Goal: Information Seeking & Learning: Compare options

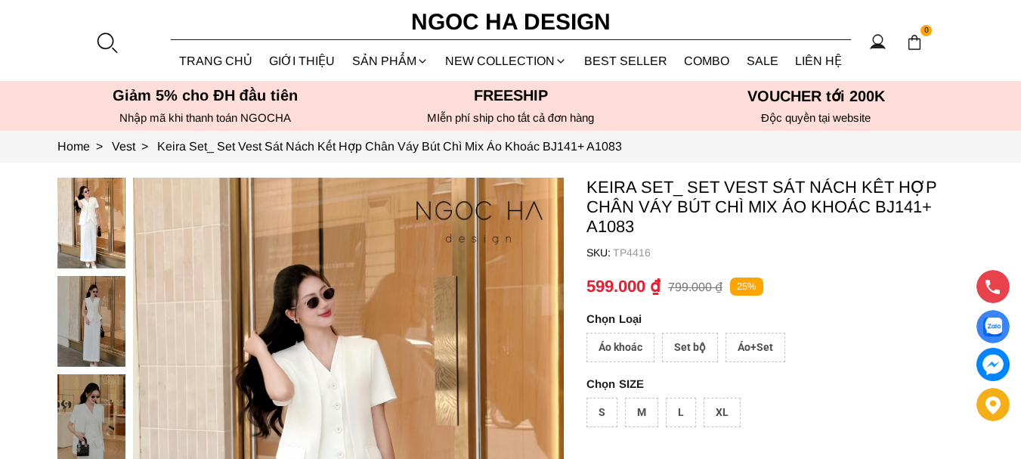
click at [102, 306] on img at bounding box center [91, 321] width 68 height 91
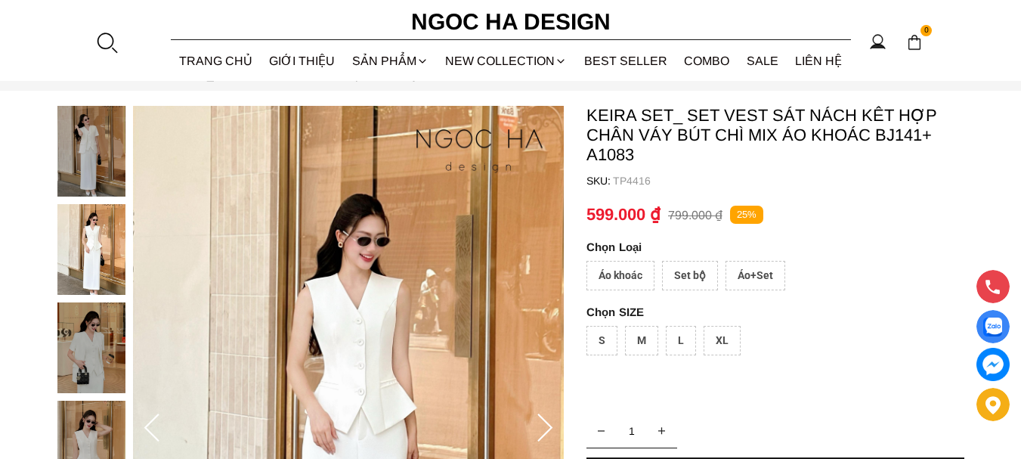
scroll to position [151, 0]
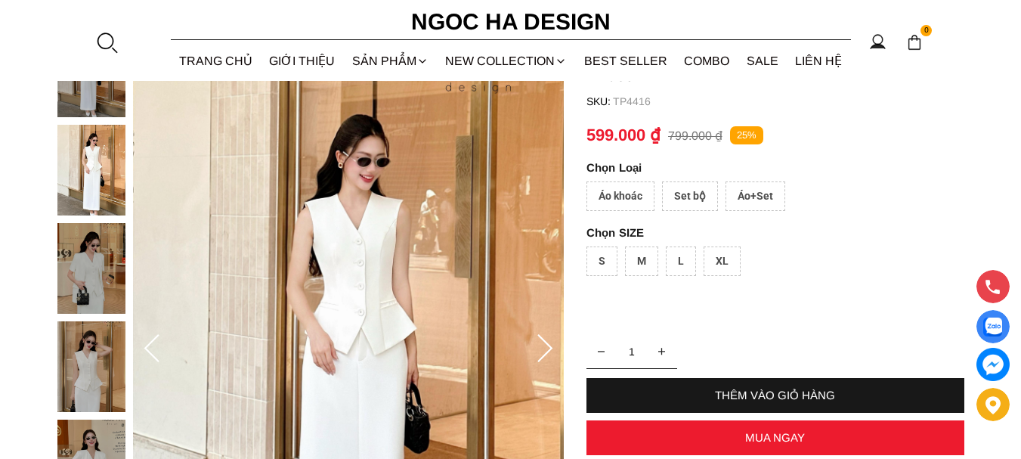
click at [97, 327] on img at bounding box center [91, 366] width 68 height 91
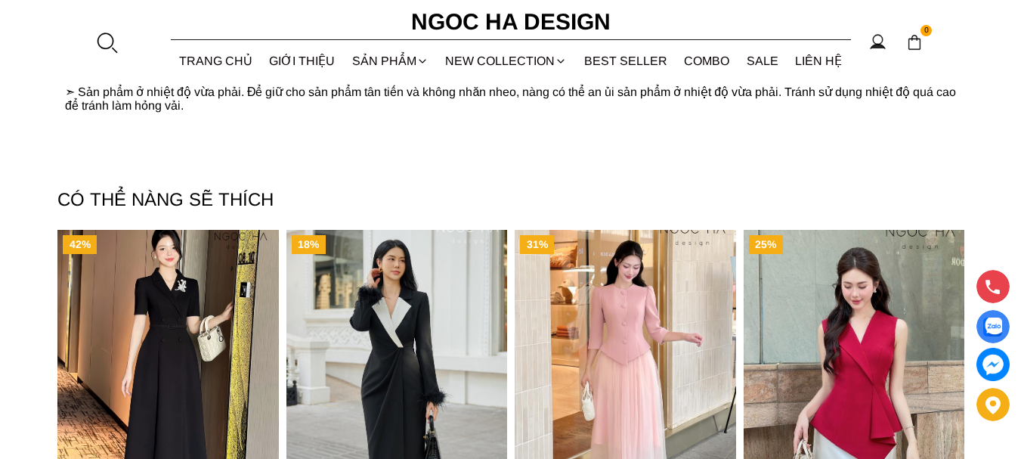
scroll to position [2041, 0]
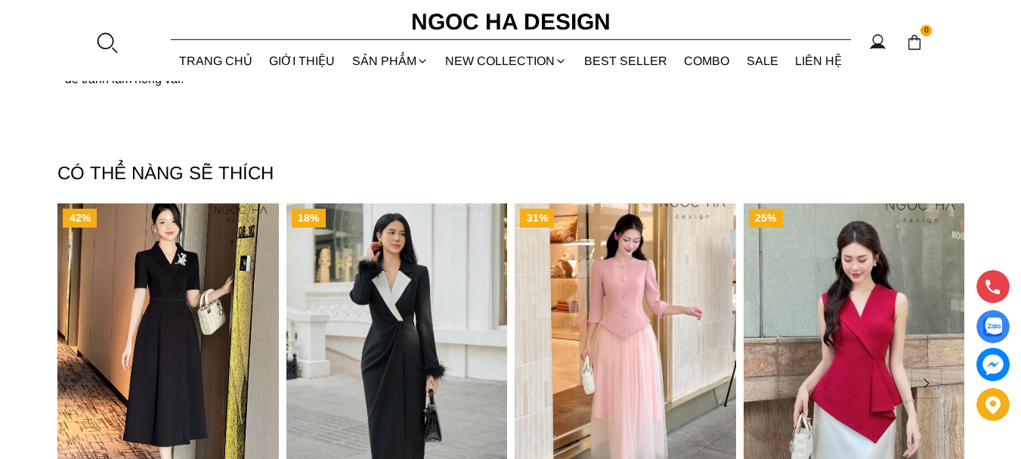
click at [665, 314] on img "Product image - Lily_ Áo Vest Cổ Tròn Tay Lừng Mix Chân Váy Lưới Màu Hồng A1082…" at bounding box center [626, 350] width 222 height 295
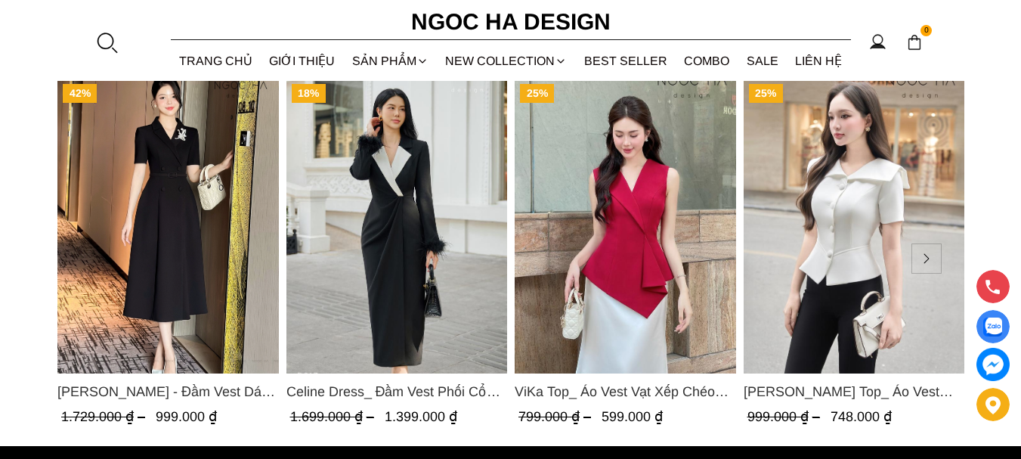
scroll to position [2192, 0]
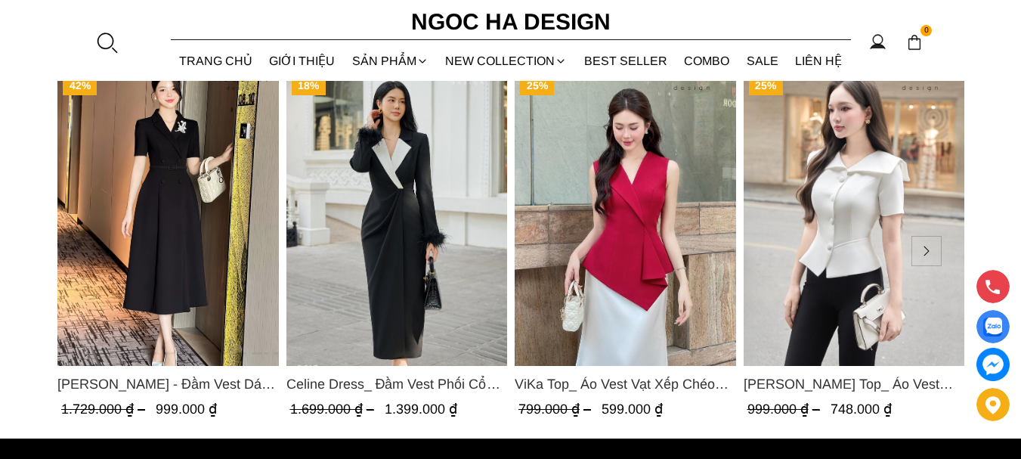
click at [829, 229] on img "Product image - Fiona Top_ Áo Vest Cách Điệu Cổ Ngang Vạt Chéo Tay Cộc Màu Trắn…" at bounding box center [854, 218] width 222 height 295
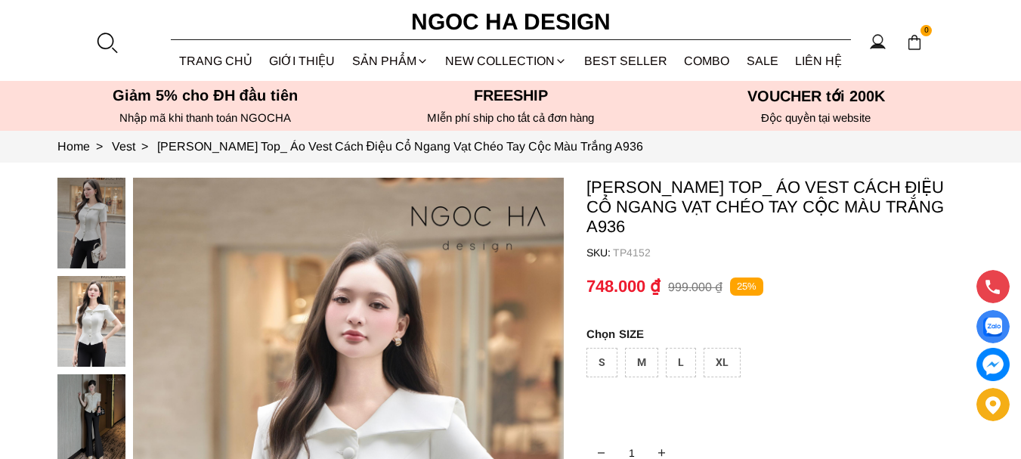
click at [107, 212] on img at bounding box center [91, 223] width 68 height 91
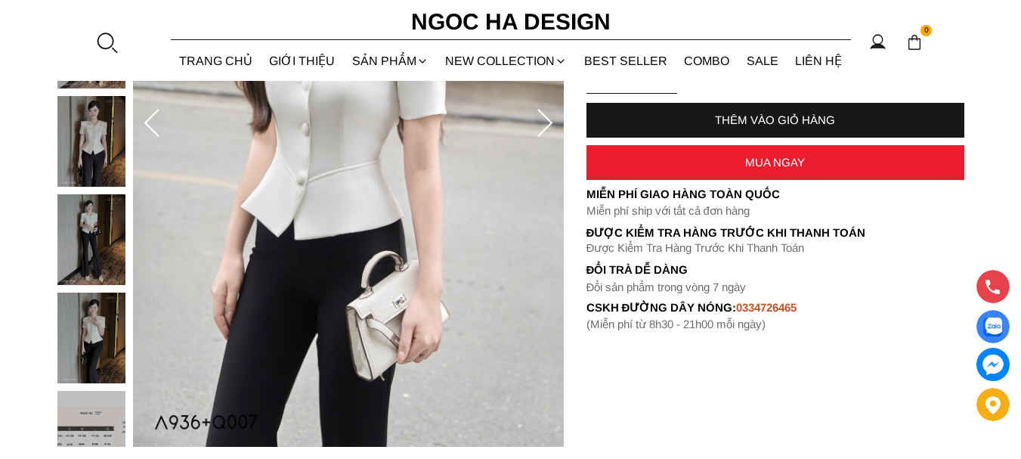
scroll to position [378, 0]
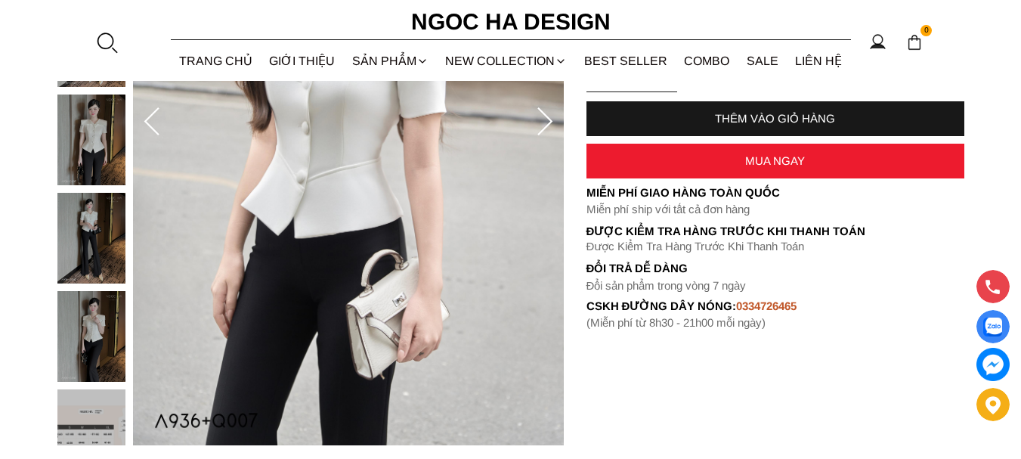
click at [108, 144] on img at bounding box center [91, 140] width 68 height 91
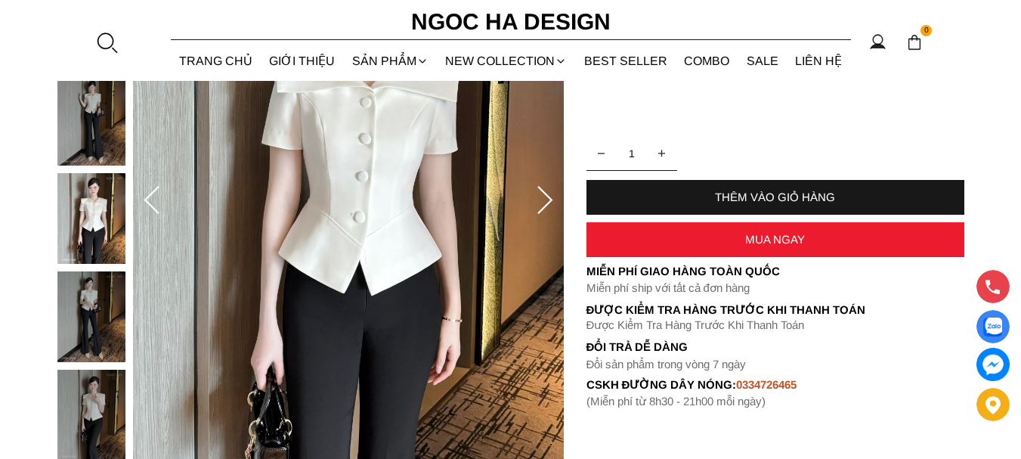
scroll to position [302, 0]
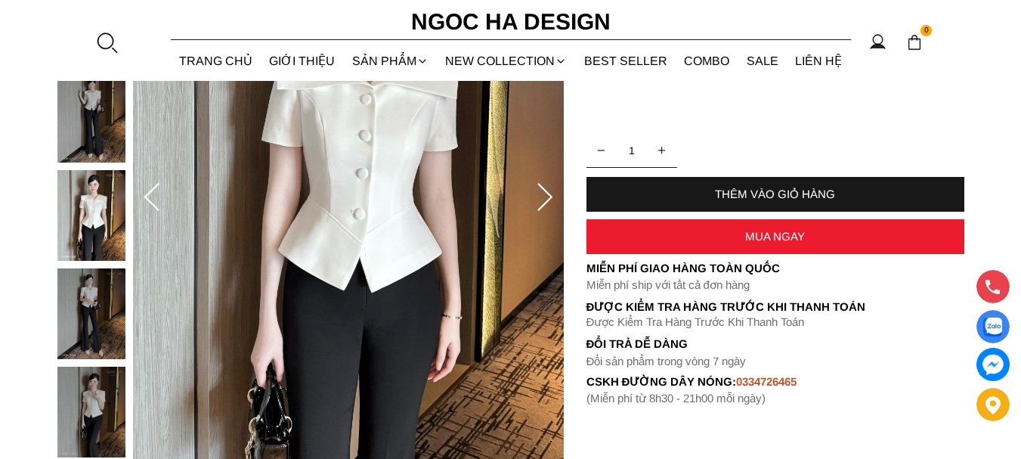
click at [92, 308] on div at bounding box center [95, 366] width 76 height 983
click at [93, 403] on img at bounding box center [91, 411] width 68 height 91
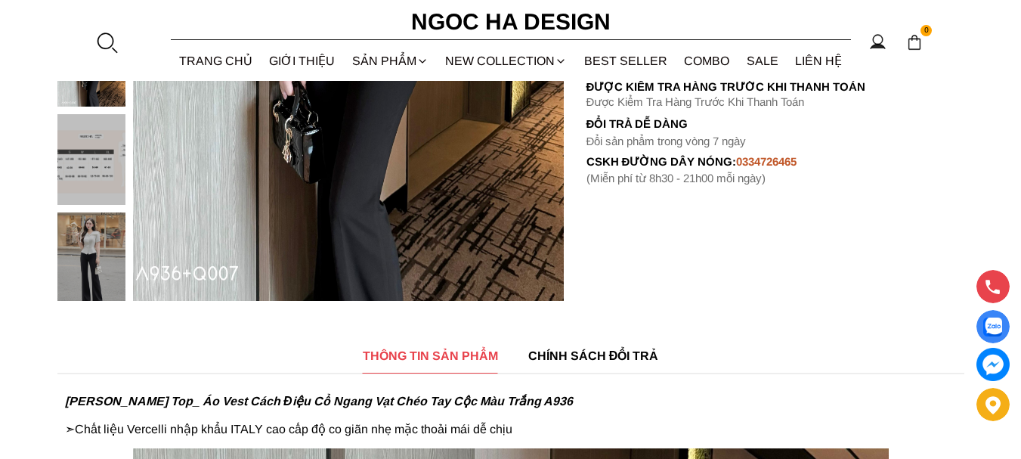
scroll to position [529, 0]
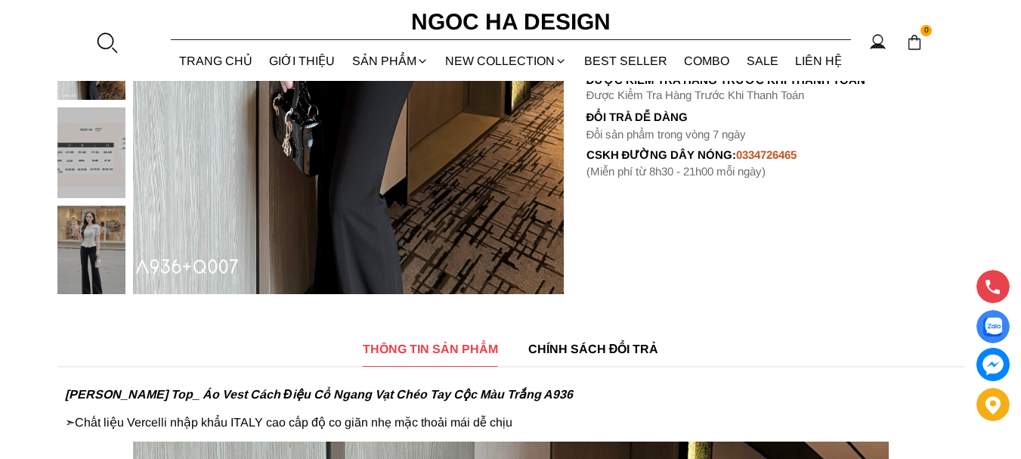
click at [76, 256] on img at bounding box center [91, 251] width 68 height 91
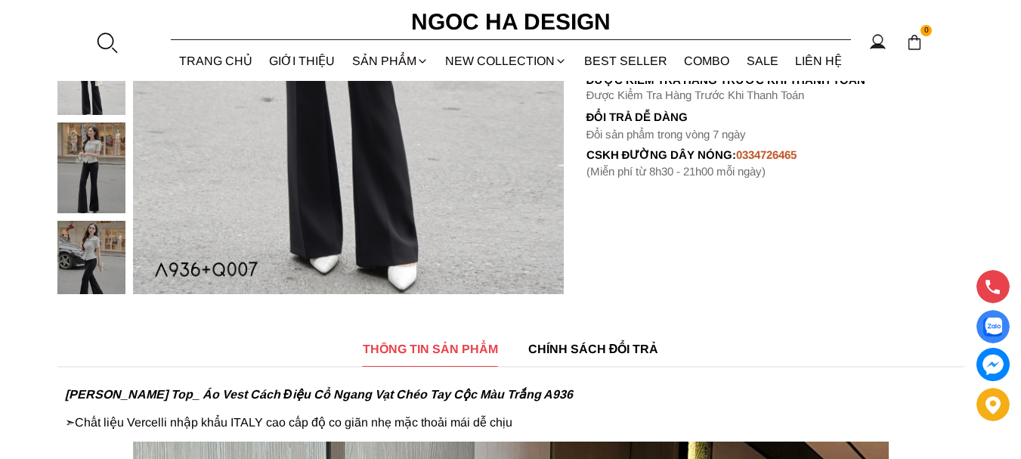
click at [78, 253] on img at bounding box center [91, 266] width 68 height 91
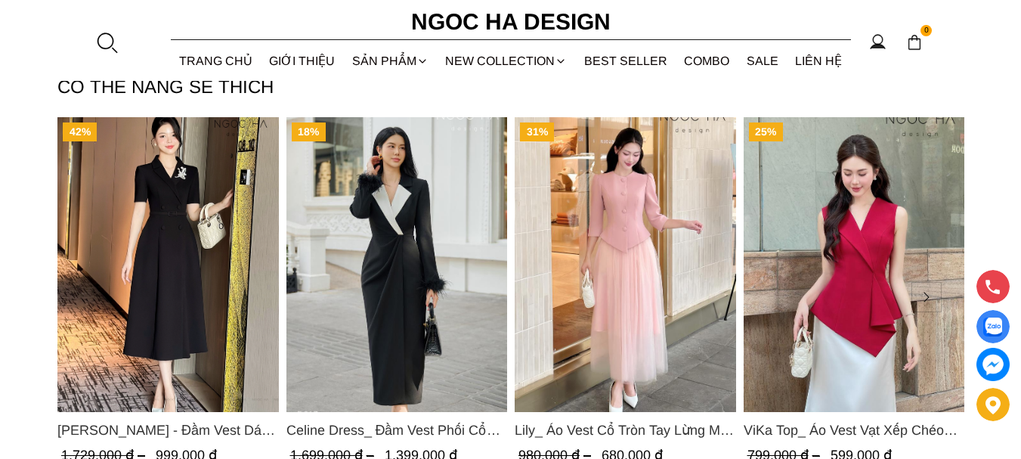
scroll to position [4536, 0]
